Goal: Information Seeking & Learning: Learn about a topic

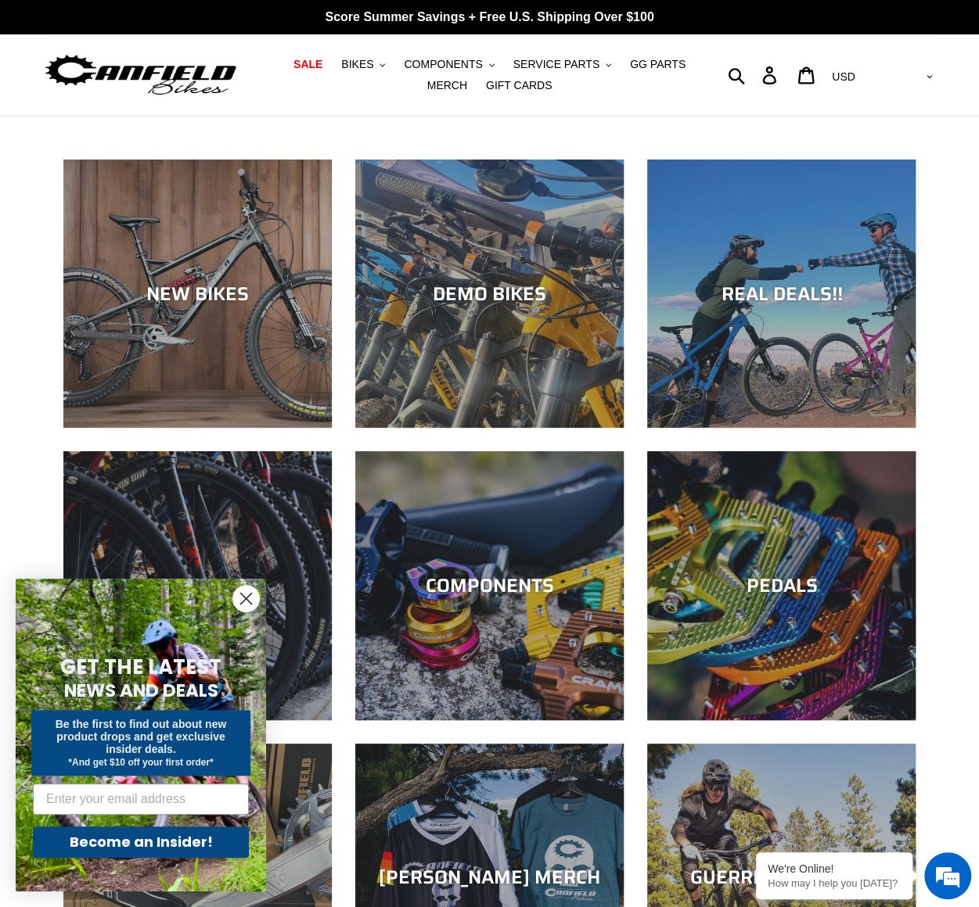
click at [243, 597] on circle "Close dialog" at bounding box center [246, 599] width 26 height 26
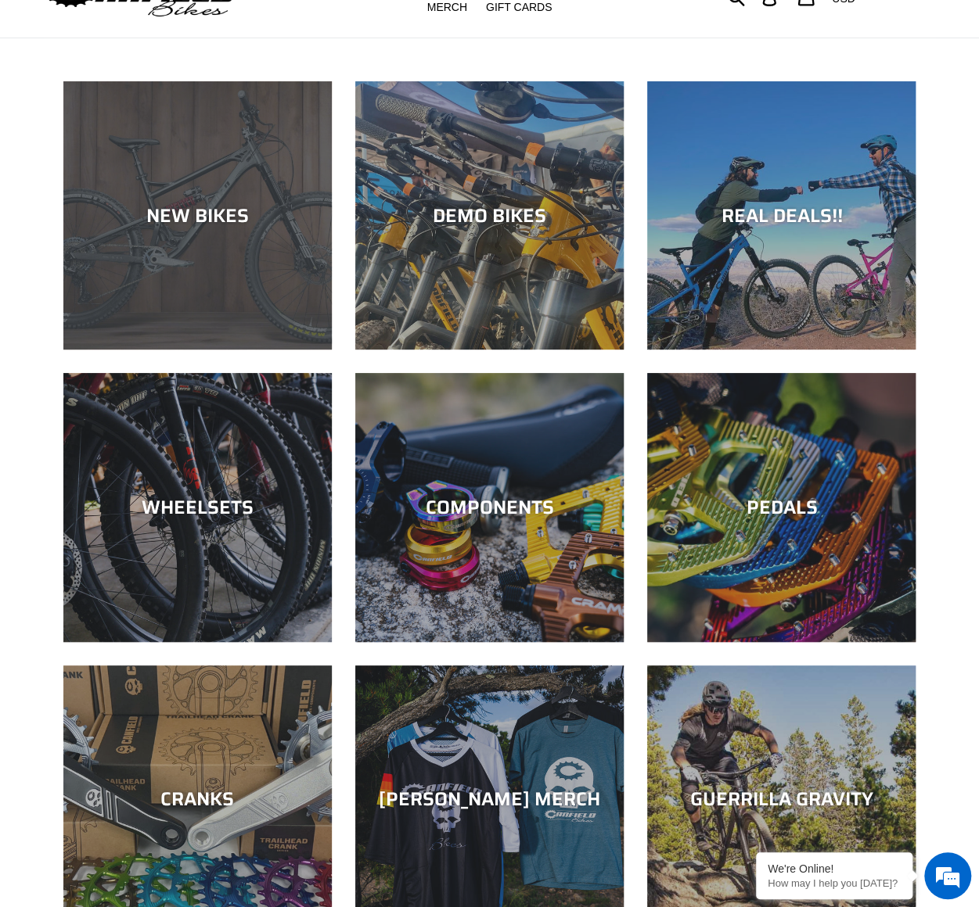
click at [204, 217] on div "NEW BIKES" at bounding box center [197, 215] width 268 height 23
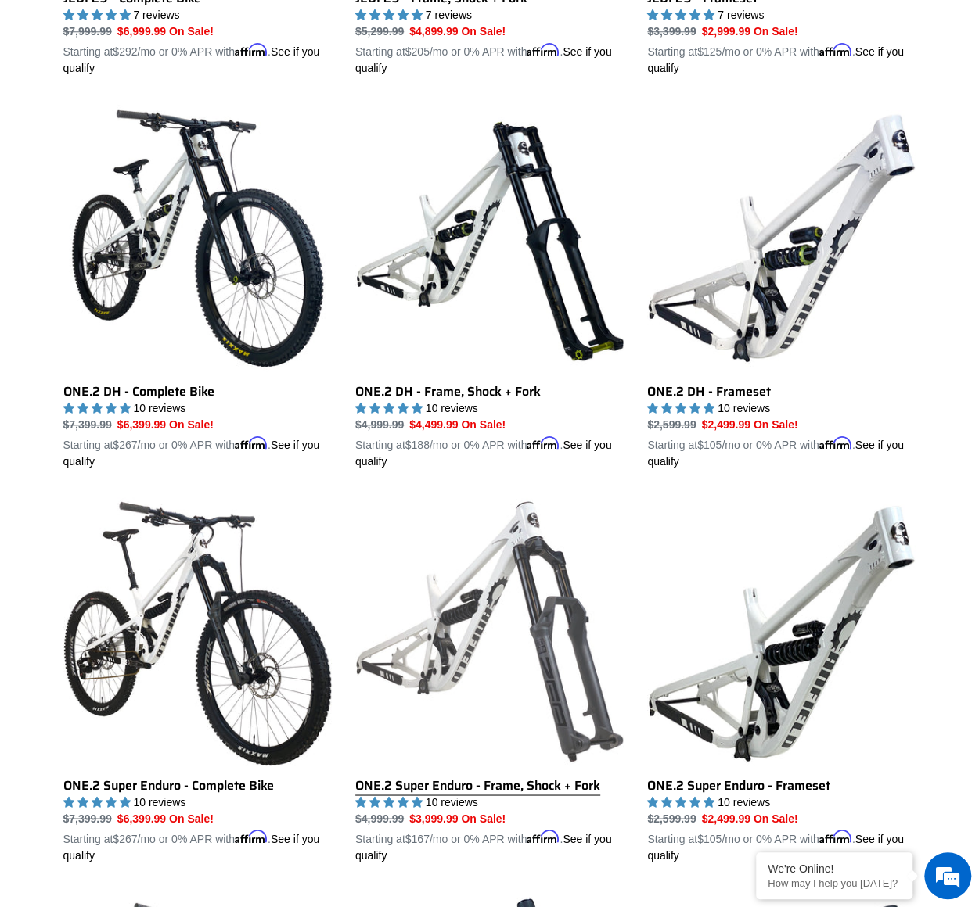
scroll to position [782, 0]
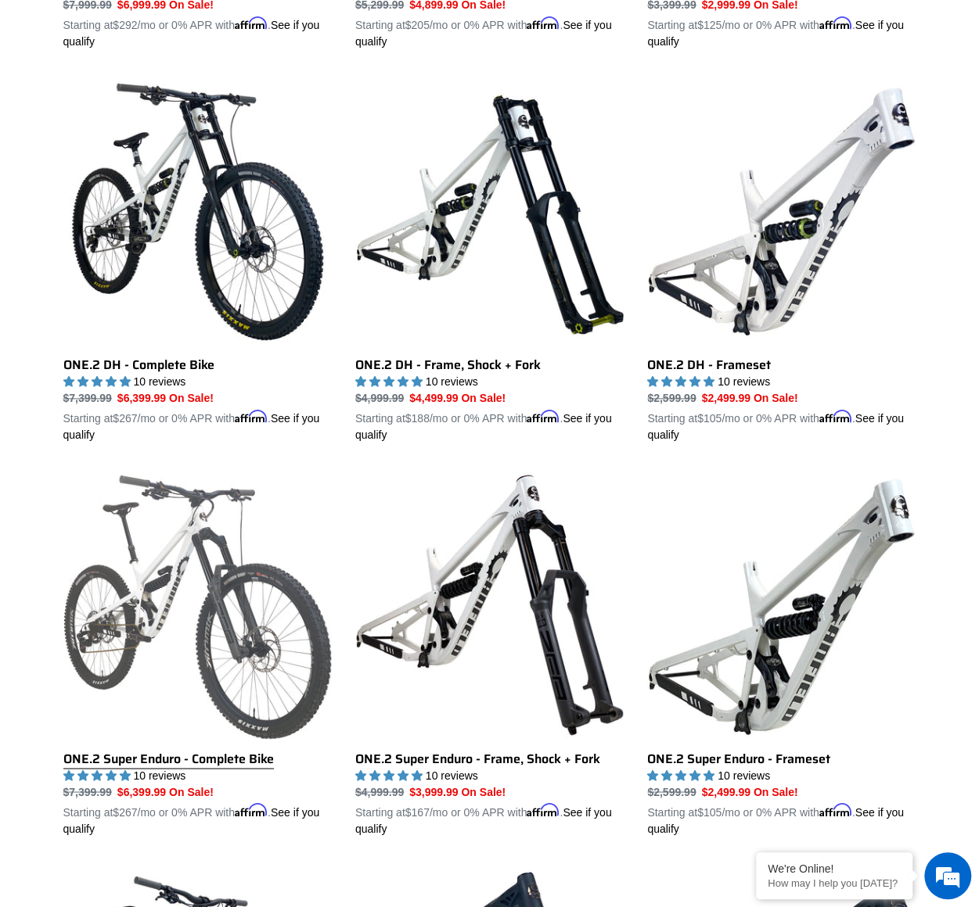
drag, startPoint x: 342, startPoint y: 568, endPoint x: 304, endPoint y: 544, distance: 44.9
click at [304, 544] on link "ONE.2 Super Enduro - Complete Bike" at bounding box center [197, 654] width 268 height 366
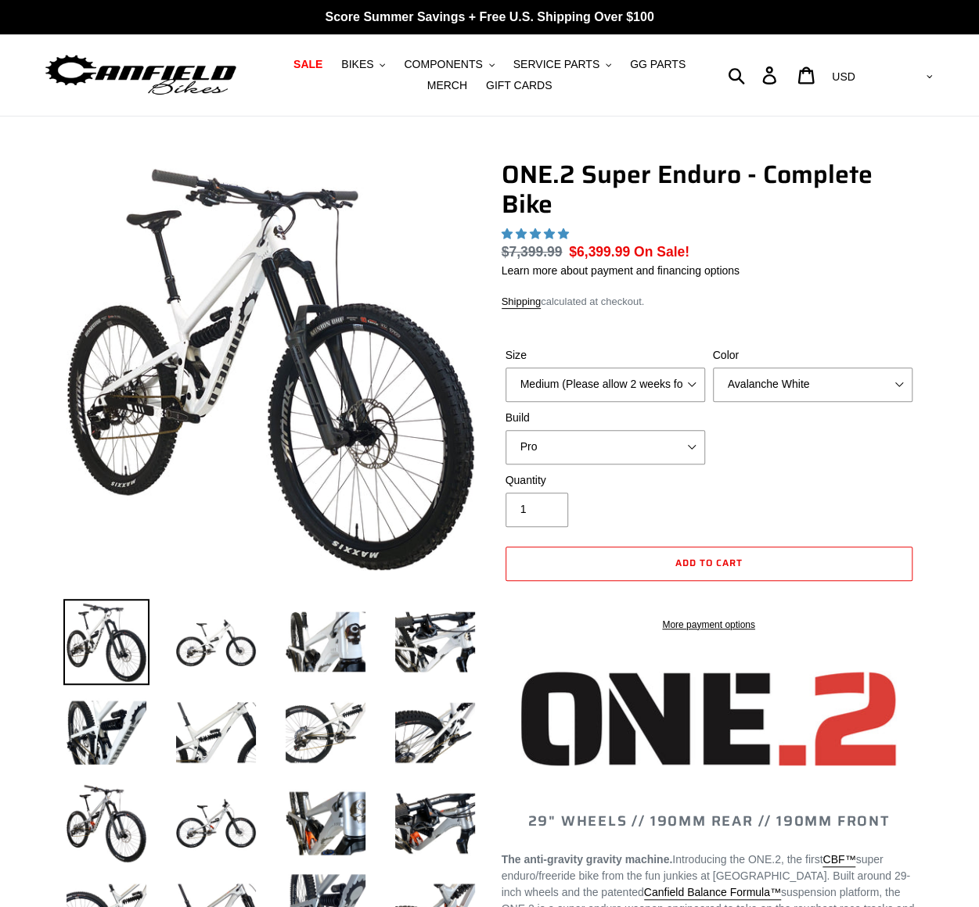
select select "highest-rating"
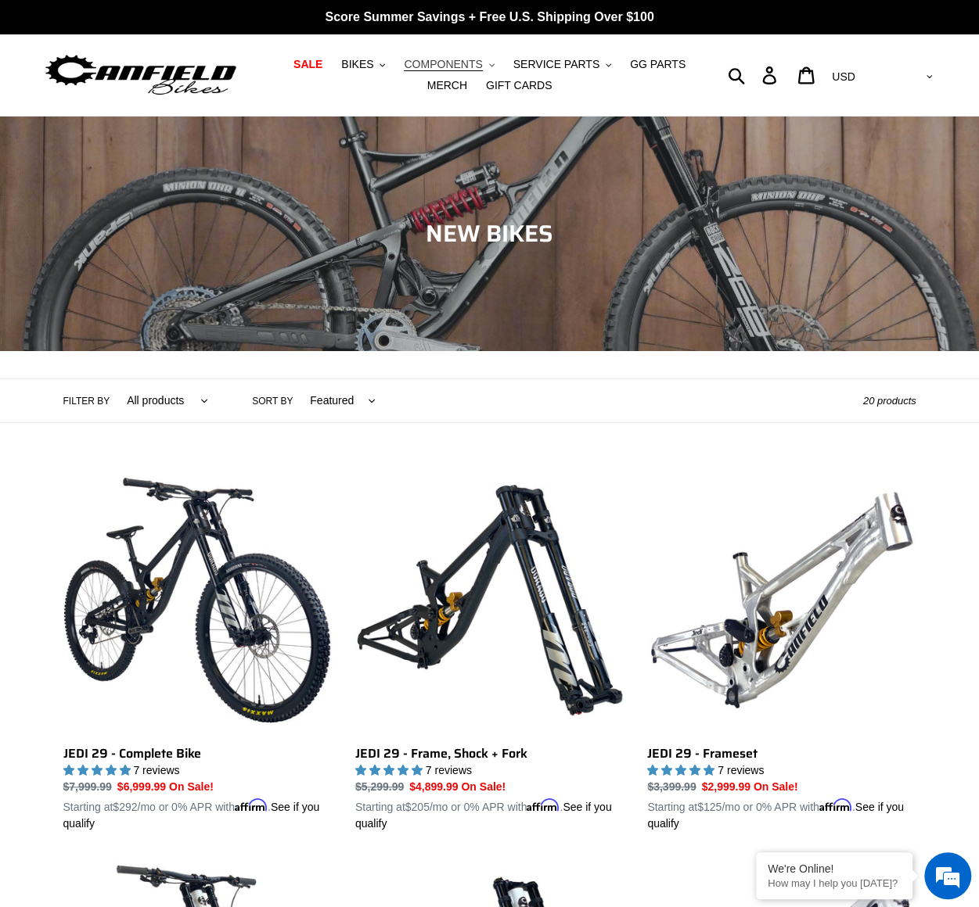
click at [489, 63] on icon ".cls-1{fill:#231f20}" at bounding box center [491, 65] width 5 height 5
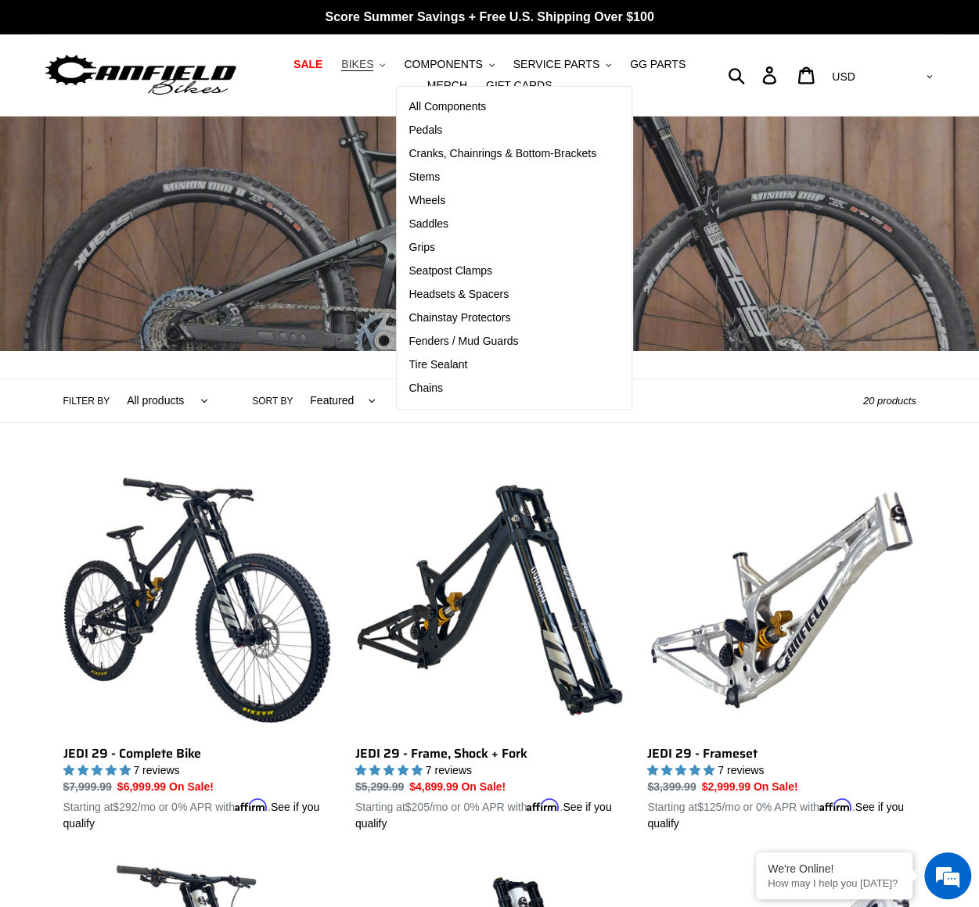
click at [379, 67] on icon ".cls-1{fill:#231f20}" at bounding box center [381, 65] width 5 height 5
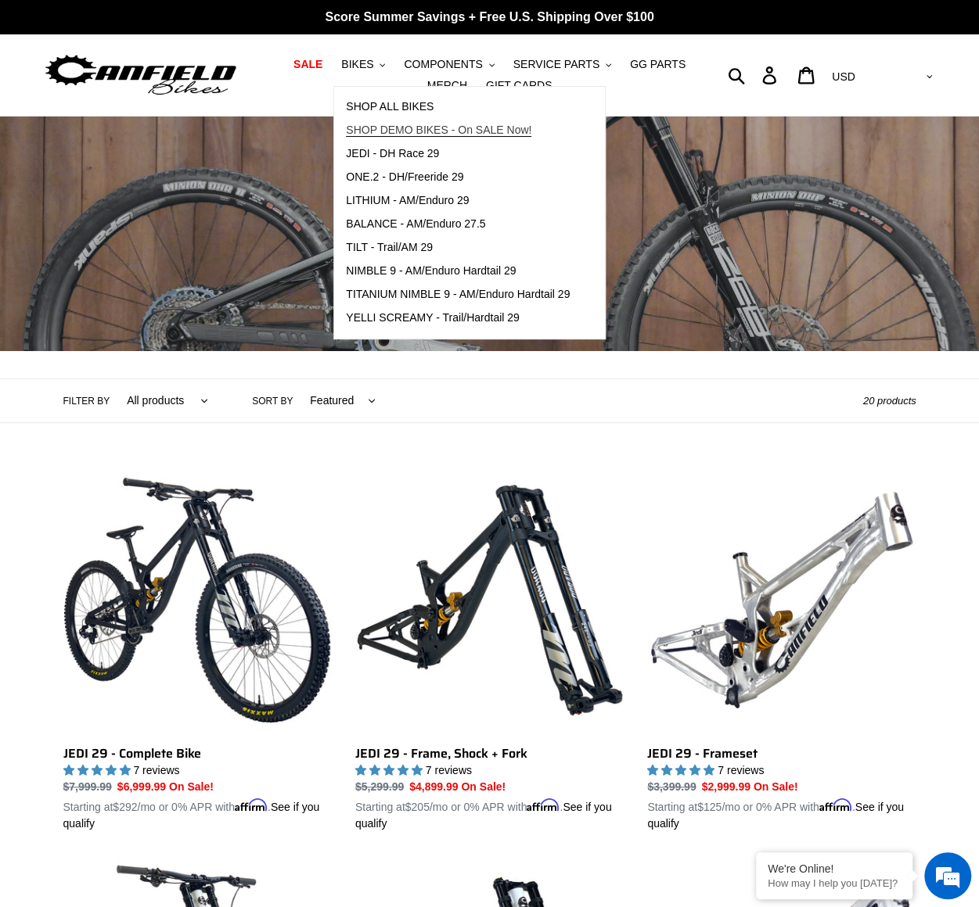
click at [383, 129] on span "SHOP DEMO BIKES - On SALE Now!" at bounding box center [438, 130] width 185 height 13
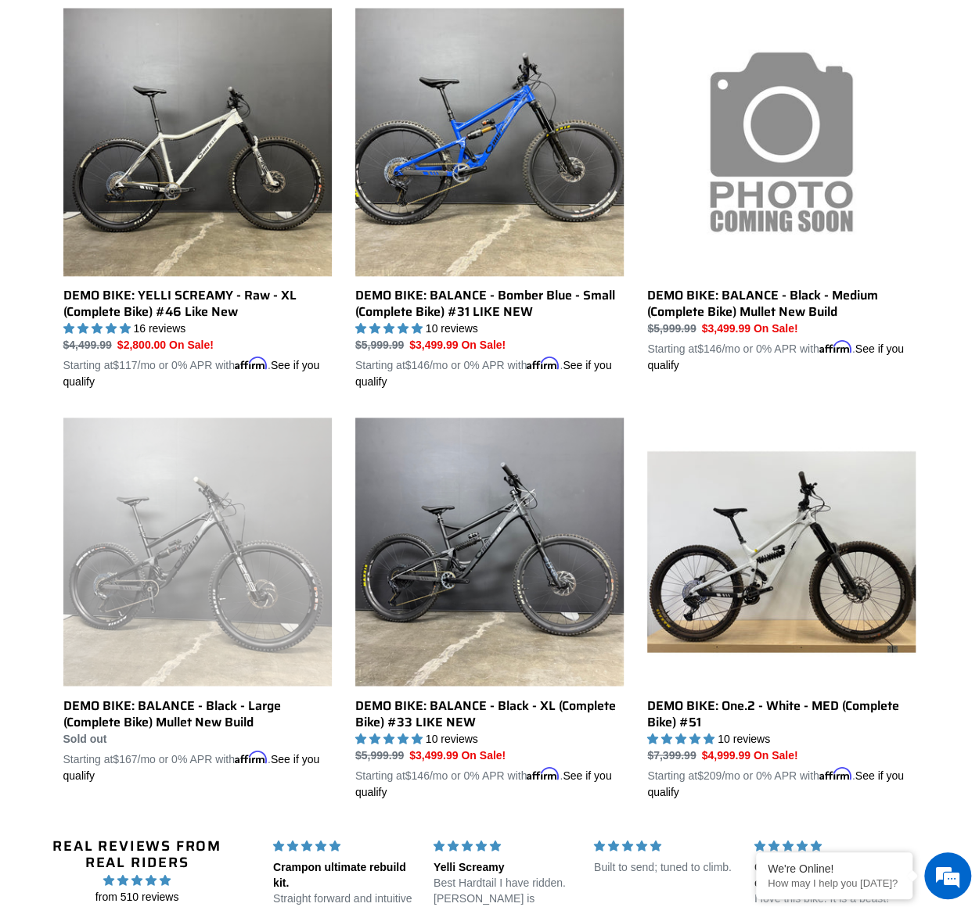
scroll to position [939, 0]
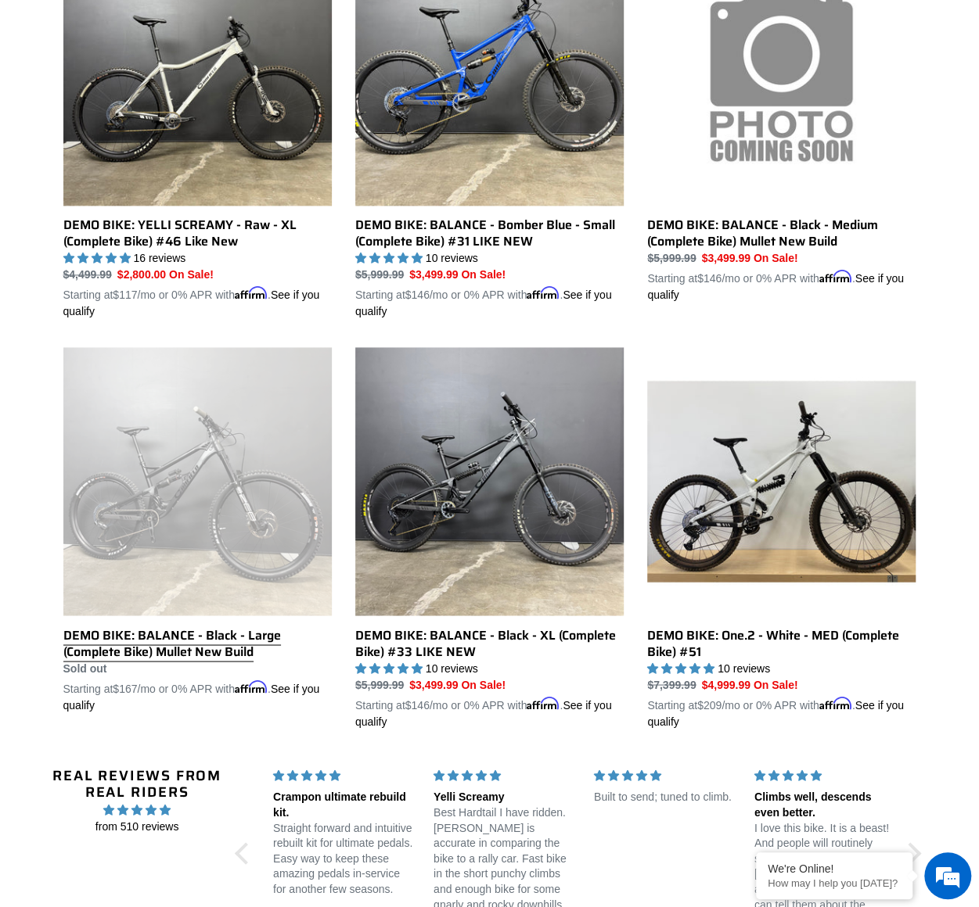
click at [179, 645] on link "DEMO BIKE: BALANCE - Black - Large (Complete Bike) Mullet New Build" at bounding box center [197, 530] width 268 height 366
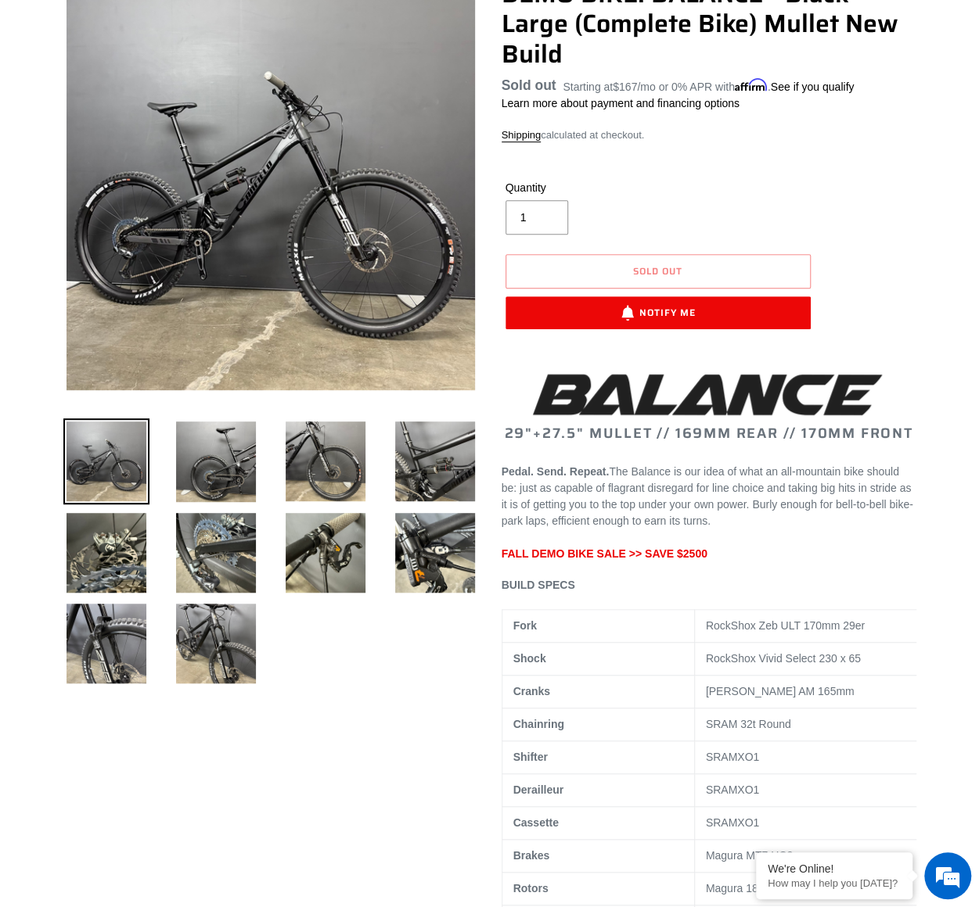
scroll to position [156, 0]
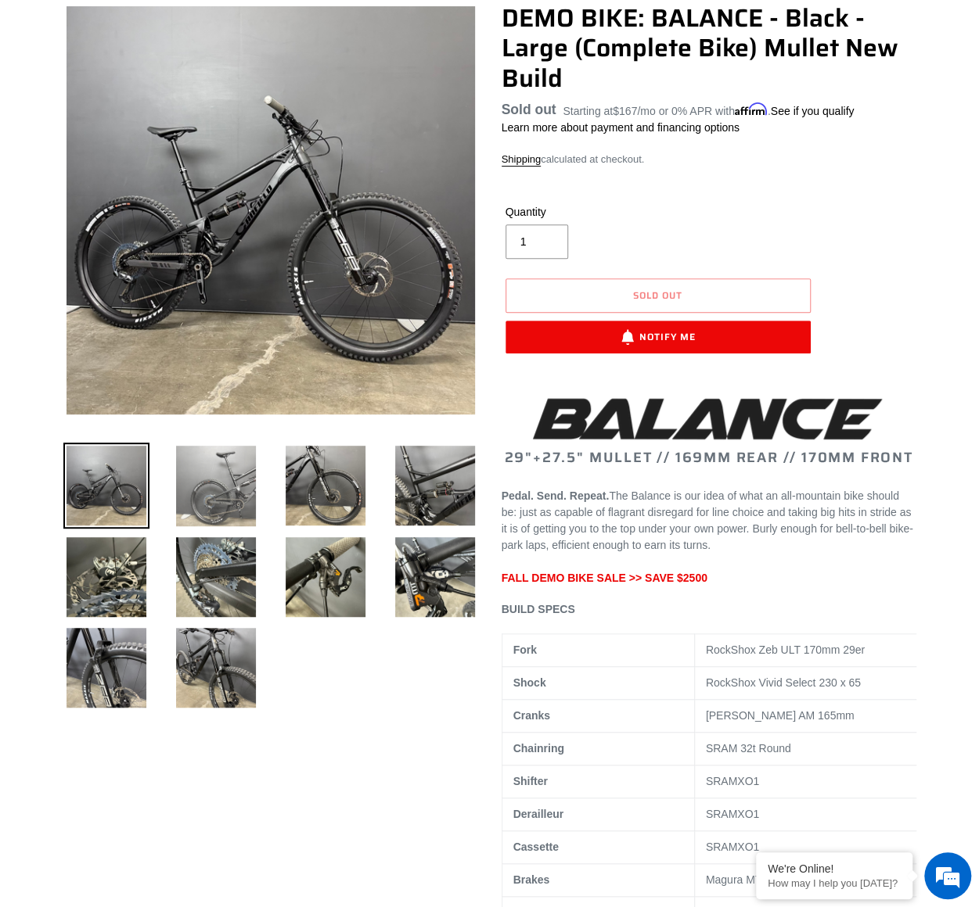
click at [245, 501] on img at bounding box center [216, 486] width 86 height 87
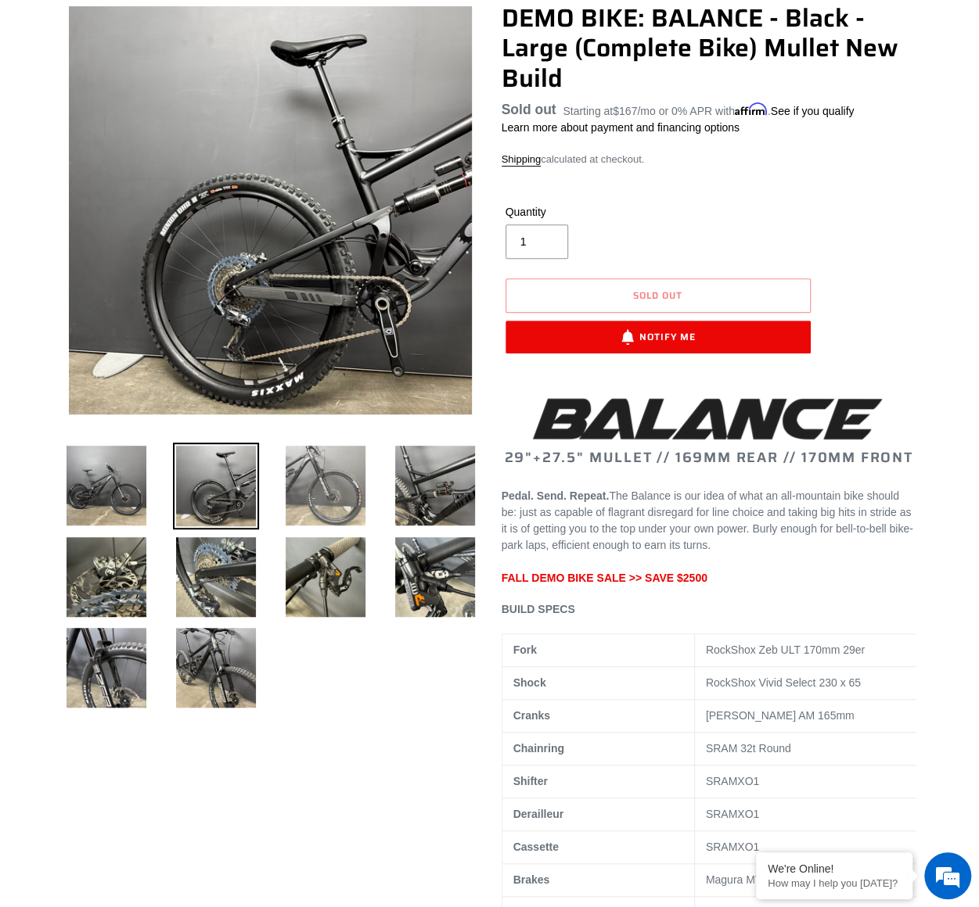
click at [341, 501] on img at bounding box center [325, 486] width 86 height 86
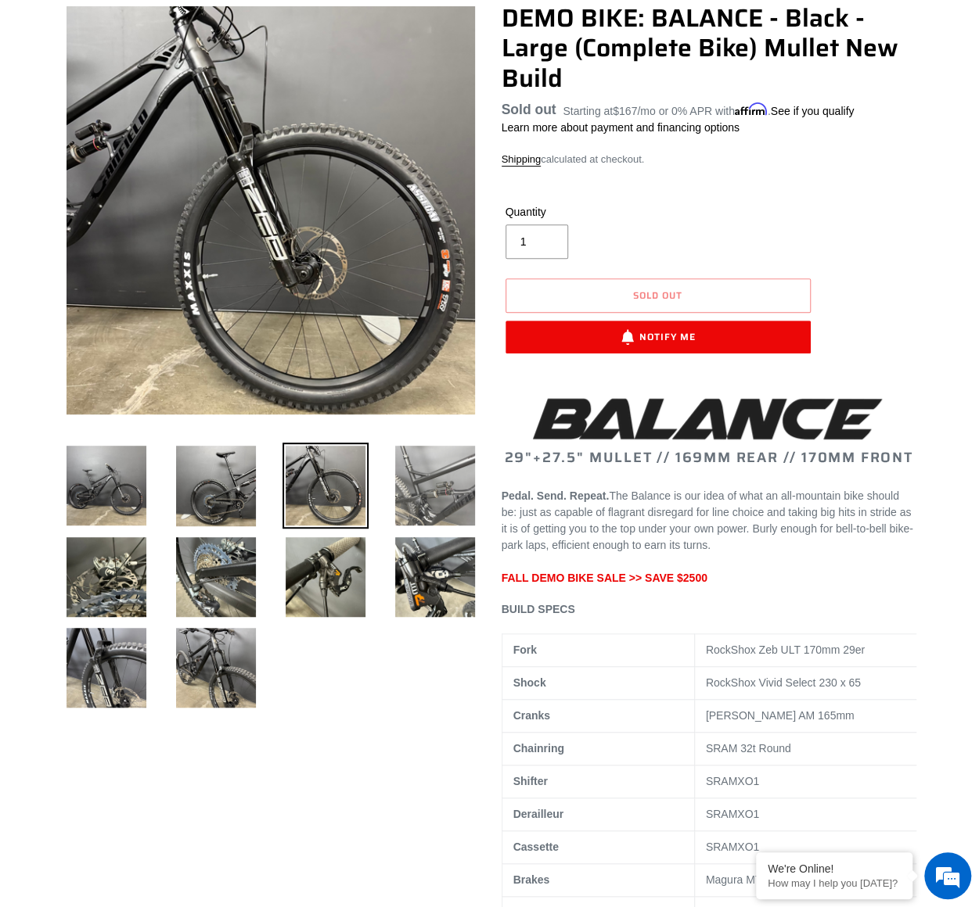
click at [438, 499] on img at bounding box center [435, 486] width 86 height 86
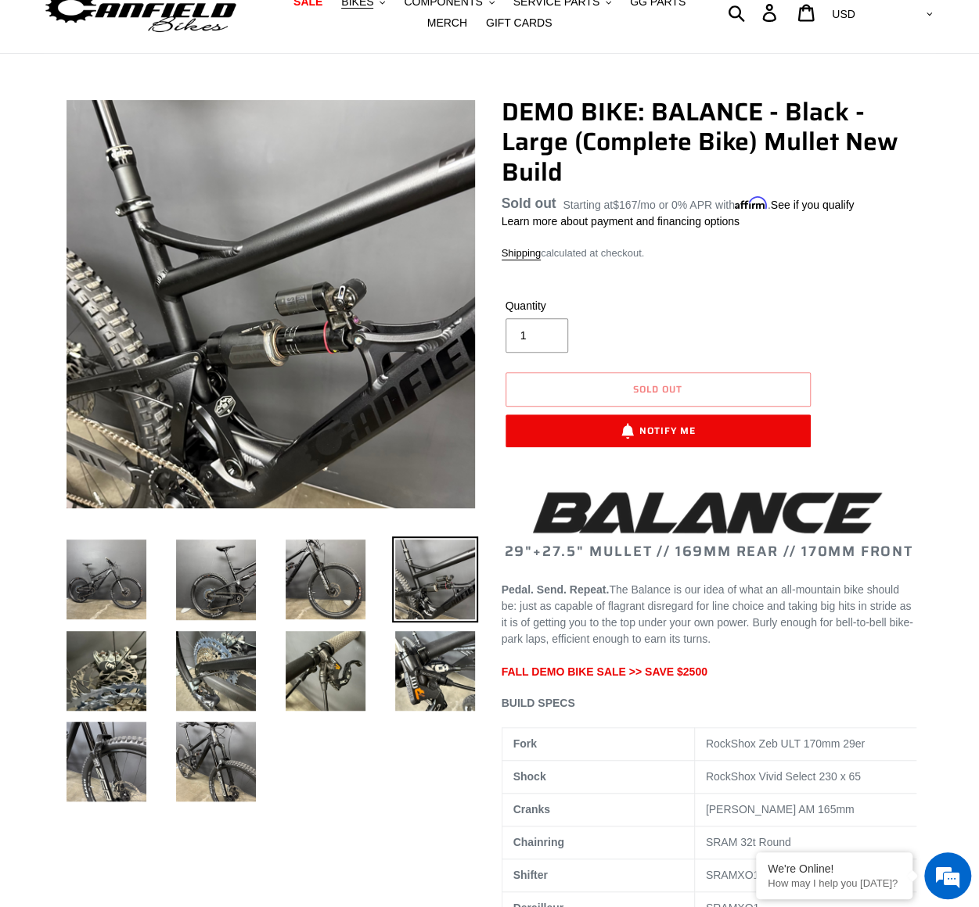
scroll to position [0, 0]
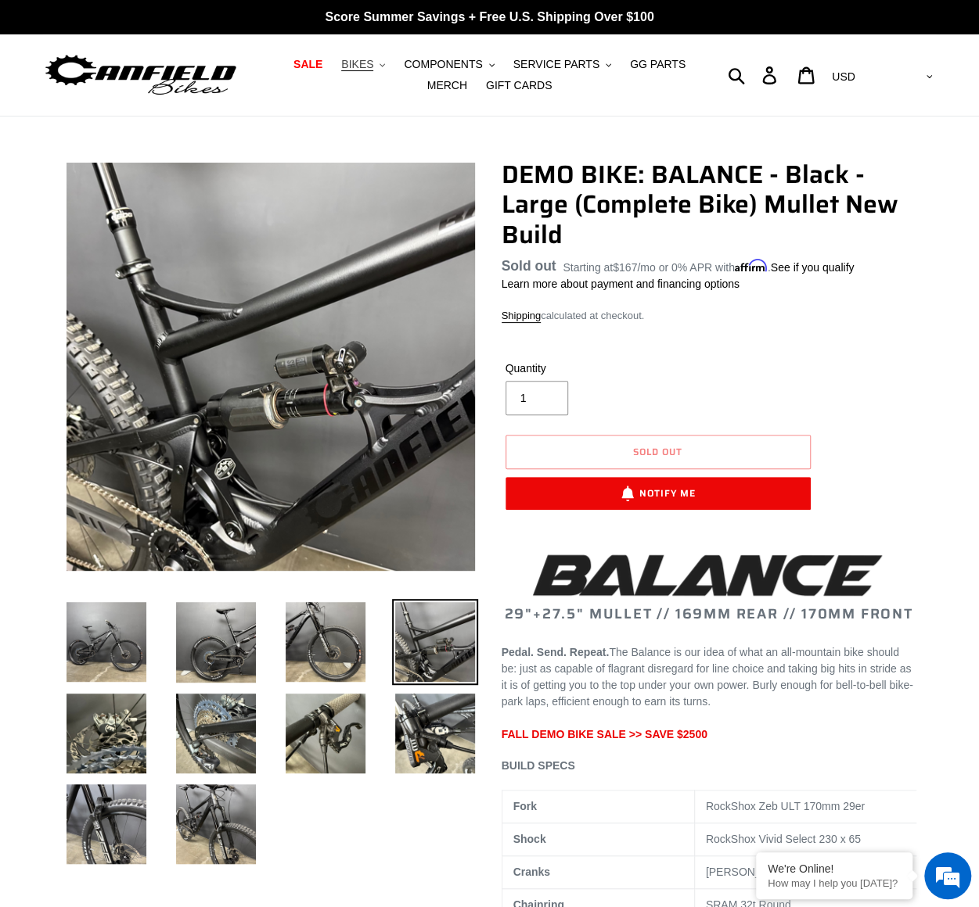
click at [379, 63] on icon ".cls-1{fill:#231f20}" at bounding box center [381, 65] width 5 height 5
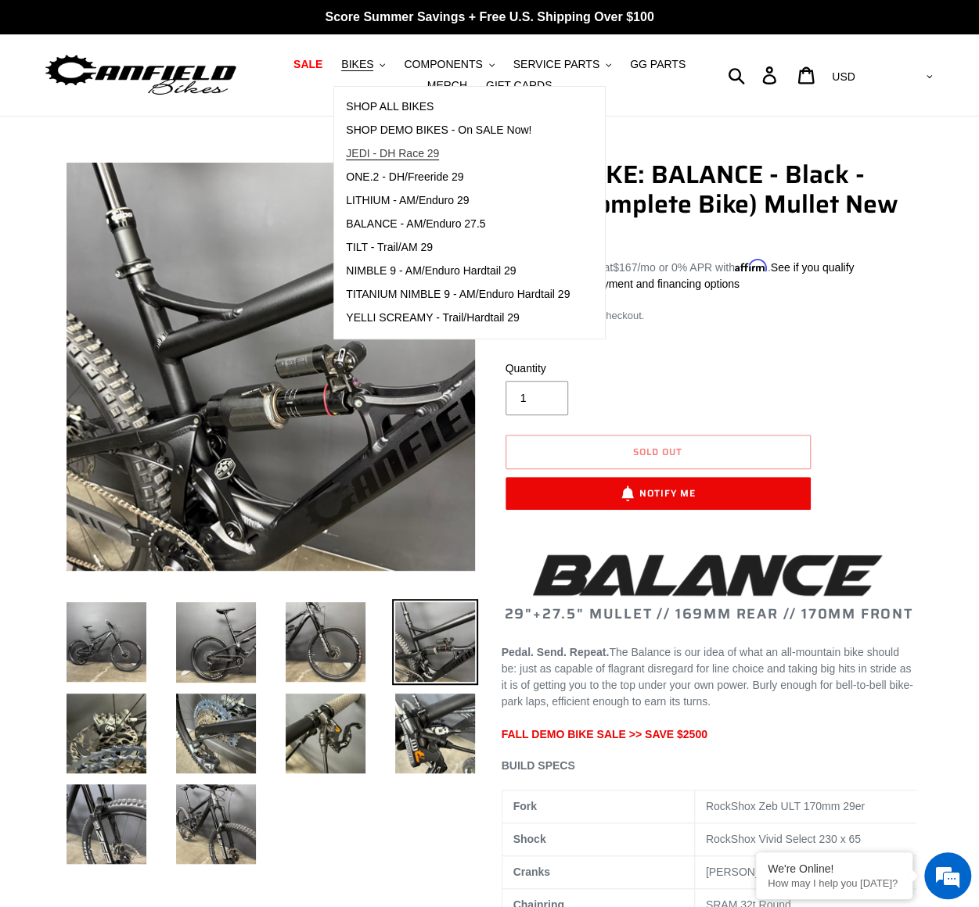
click at [369, 150] on span "JEDI - DH Race 29" at bounding box center [392, 153] width 93 height 13
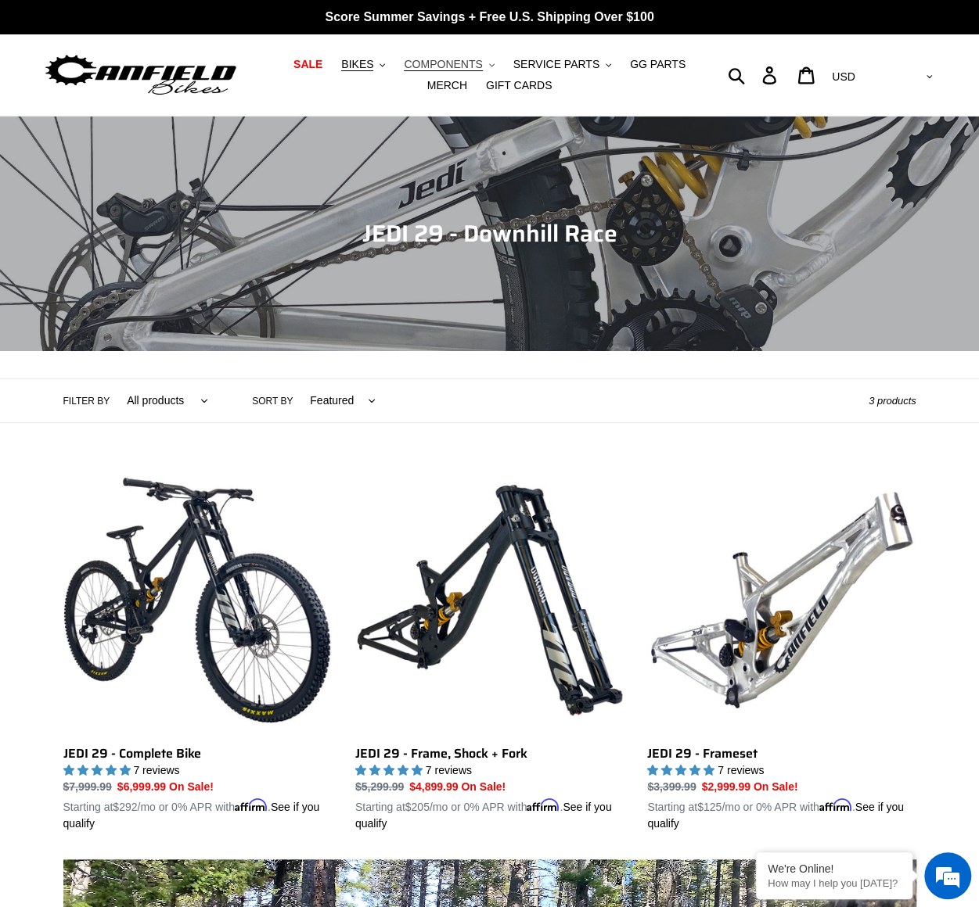
click at [466, 70] on button "COMPONENTS .cls-1{fill:#231f20}" at bounding box center [449, 64] width 106 height 21
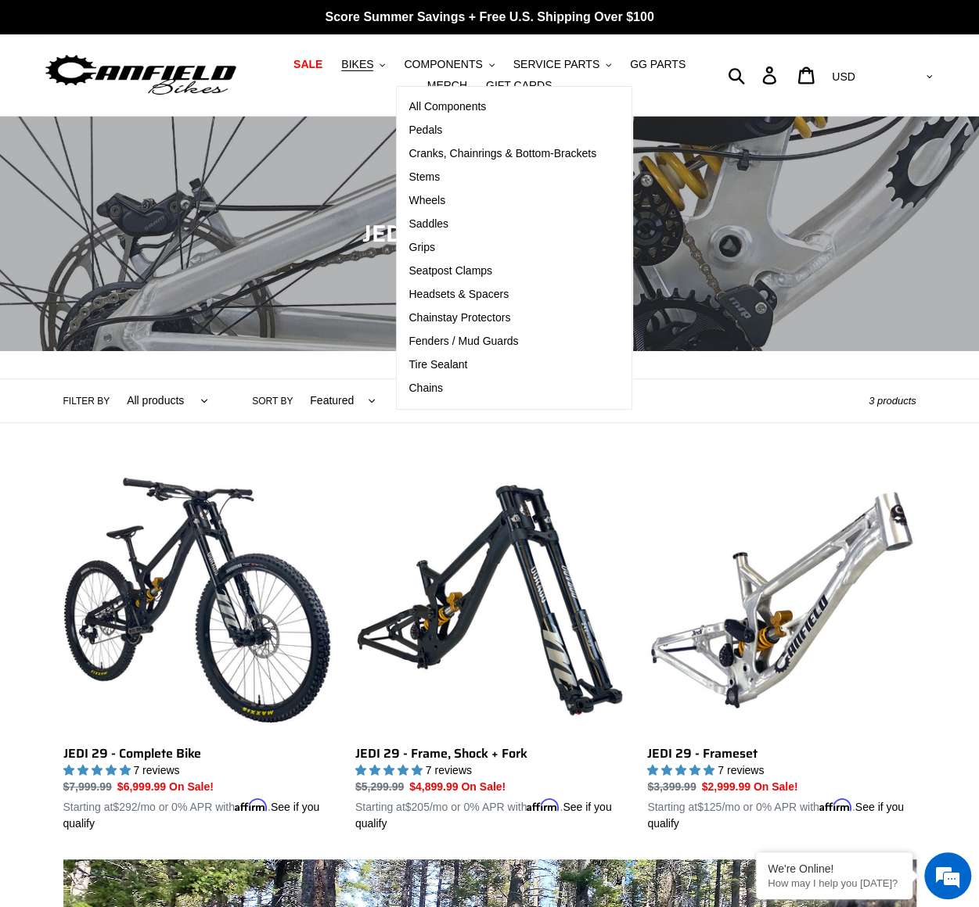
drag, startPoint x: 462, startPoint y: 70, endPoint x: 343, endPoint y: 88, distance: 120.3
click at [343, 88] on ul "SALE BIKES .cls-1{fill:#231f20} SHOP ALL BIKES SHOP DEMO BIKES - On SALE Now! J…" at bounding box center [489, 75] width 447 height 42
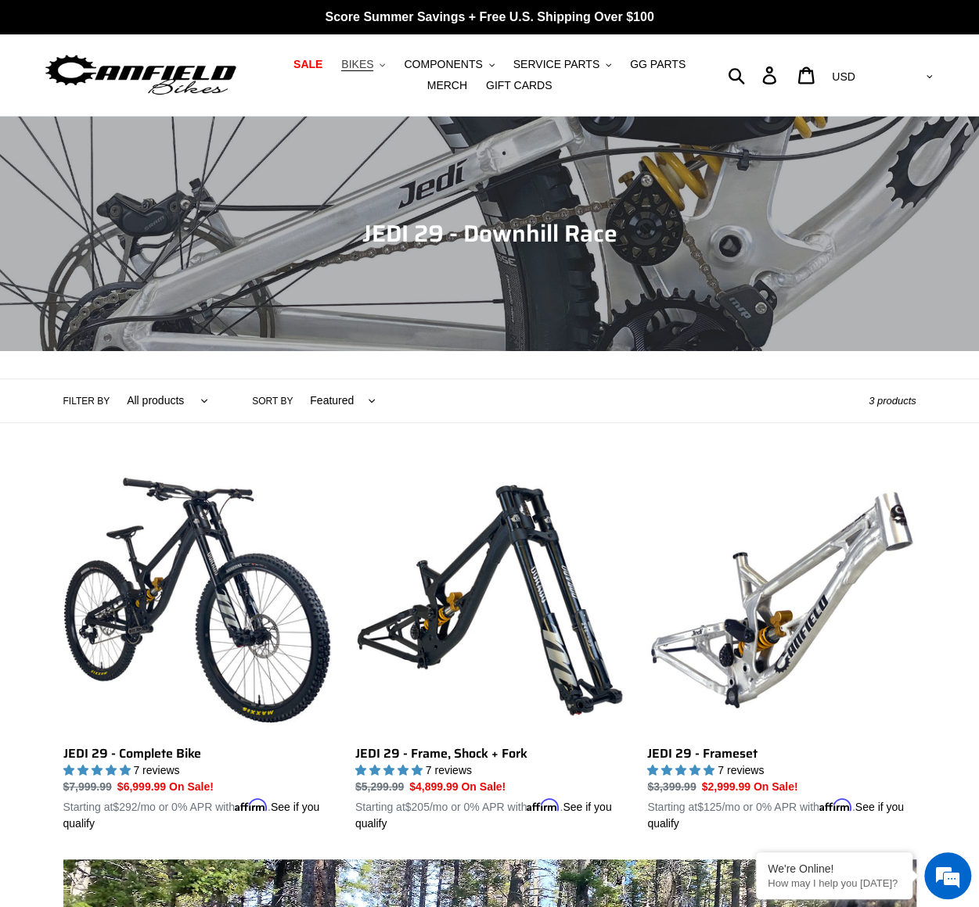
click at [379, 65] on icon ".cls-1{fill:#231f20}" at bounding box center [381, 65] width 5 height 5
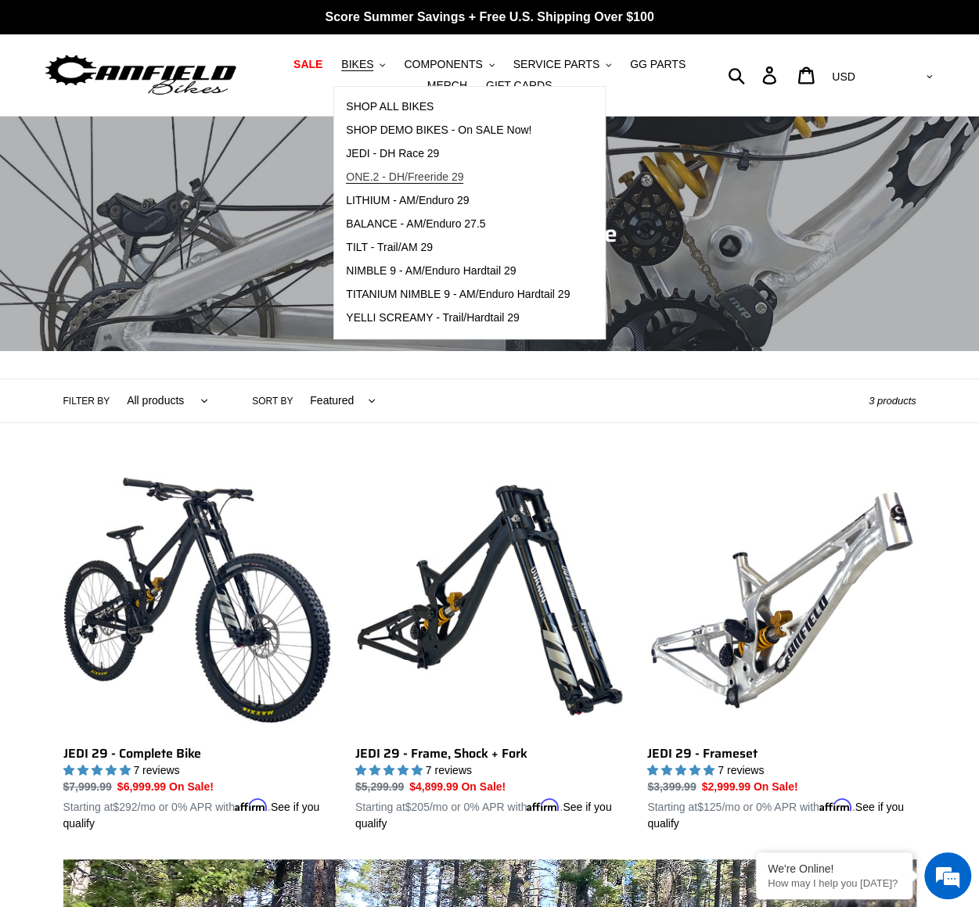
click at [395, 178] on span "ONE.2 - DH/Freeride 29" at bounding box center [404, 177] width 117 height 13
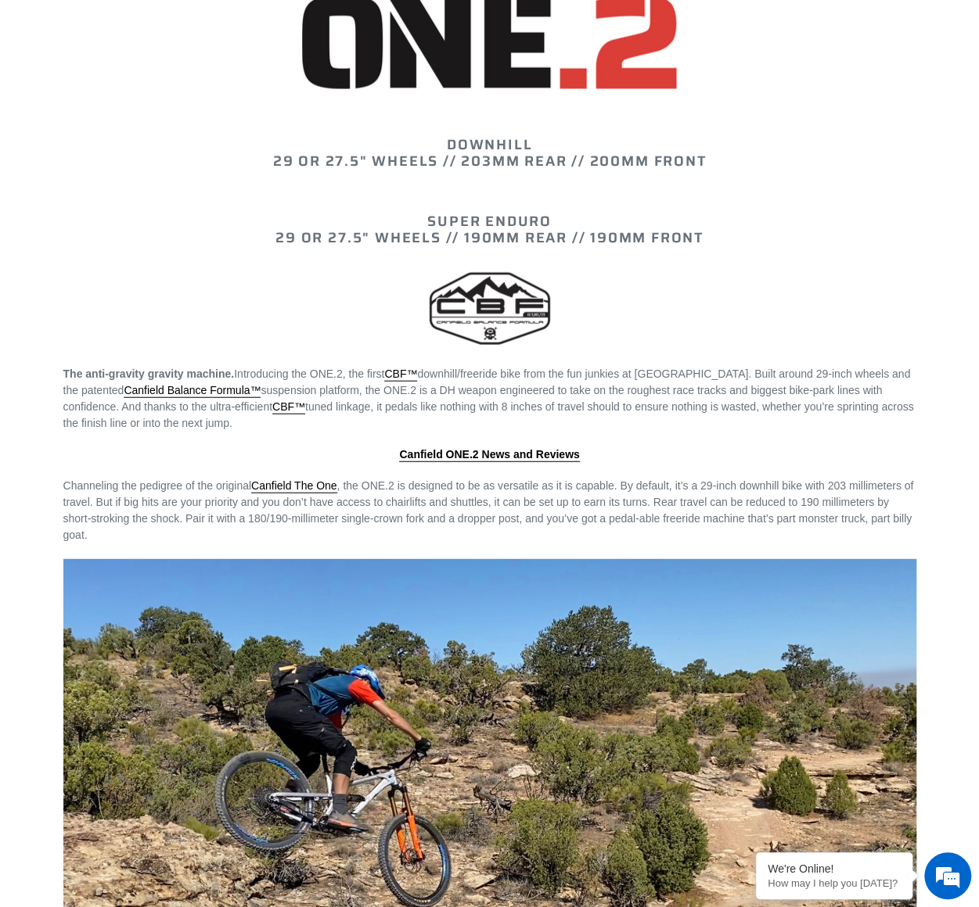
scroll to position [1799, 0]
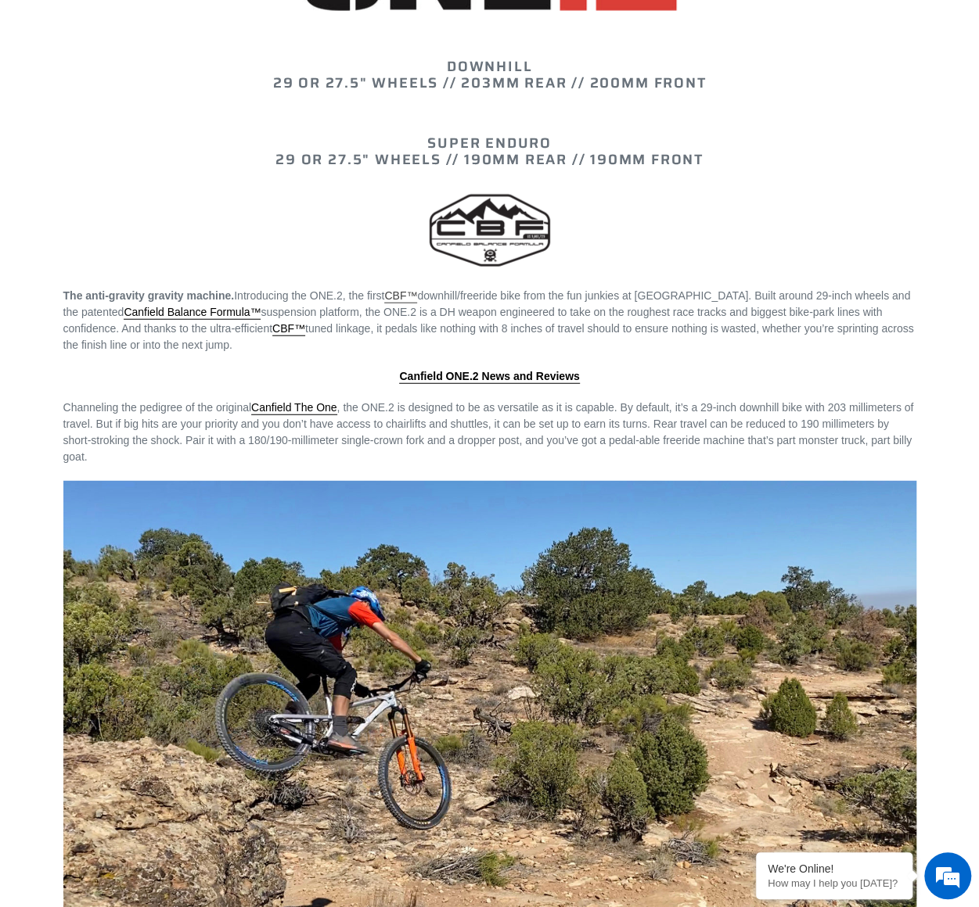
click at [404, 292] on link "CBF™" at bounding box center [400, 296] width 33 height 14
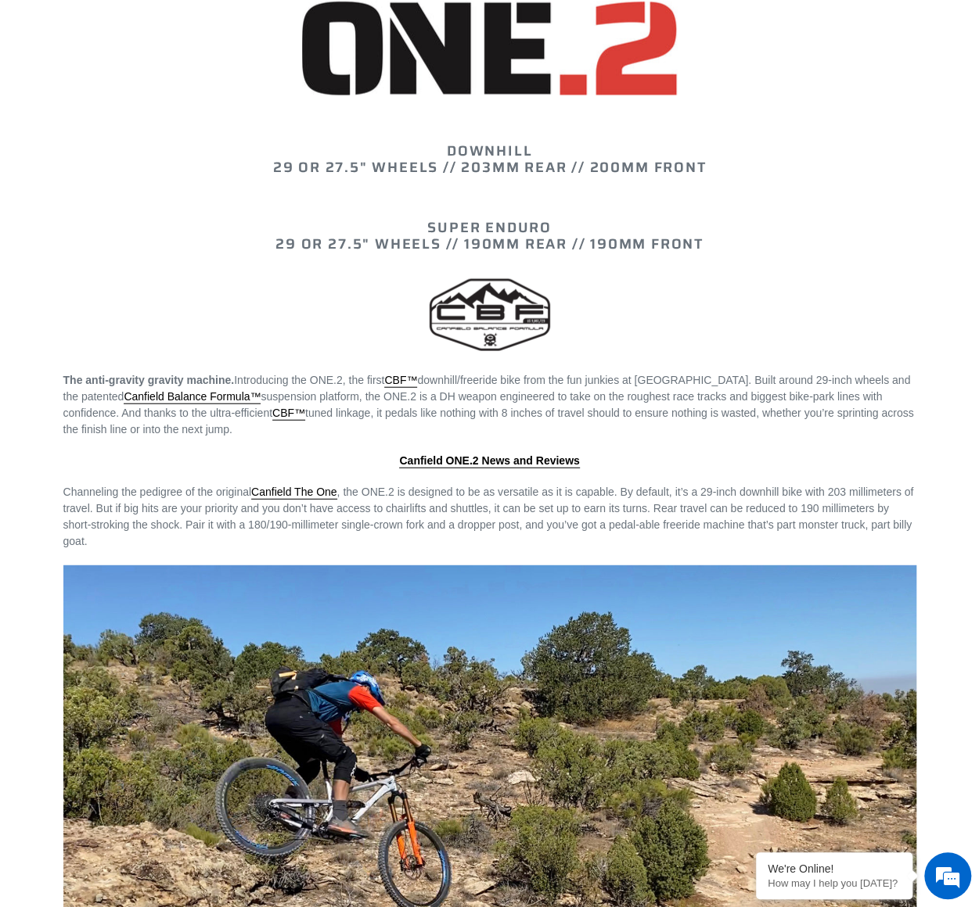
scroll to position [1402, 0]
